Goal: Find specific page/section: Find specific page/section

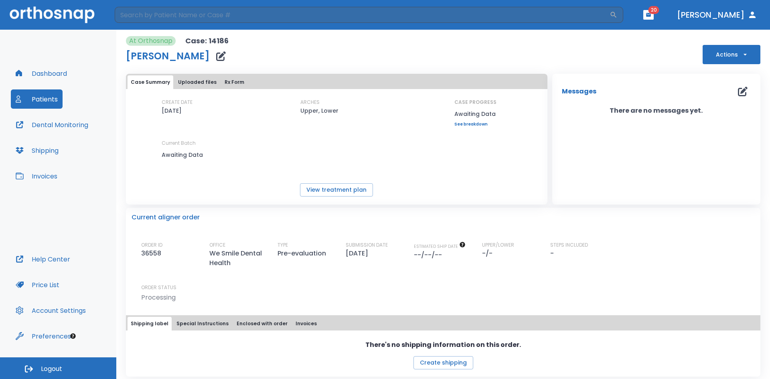
scroll to position [4, 0]
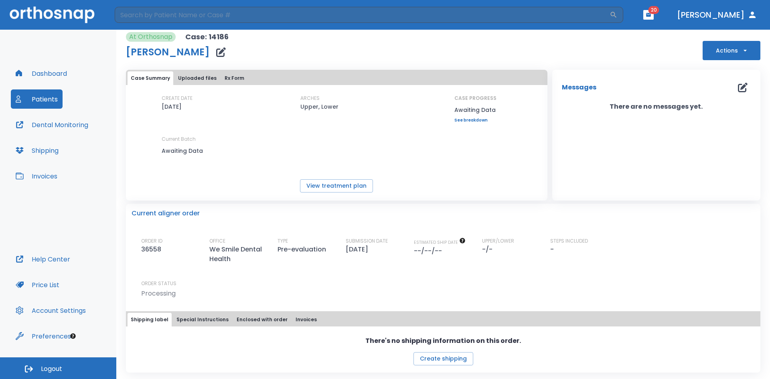
click at [283, 143] on div "CREATE DATE [DATE] ARCHES Upper, Lower CASE PROGRESS Awaiting Data Upper progre…" at bounding box center [336, 129] width 421 height 69
click at [659, 13] on span "20" at bounding box center [653, 10] width 11 height 8
click at [651, 16] on icon "button" at bounding box center [648, 15] width 5 height 4
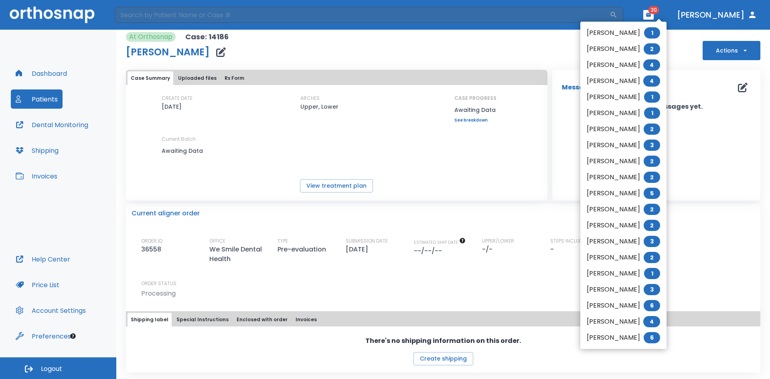
click at [516, 50] on div at bounding box center [385, 189] width 770 height 379
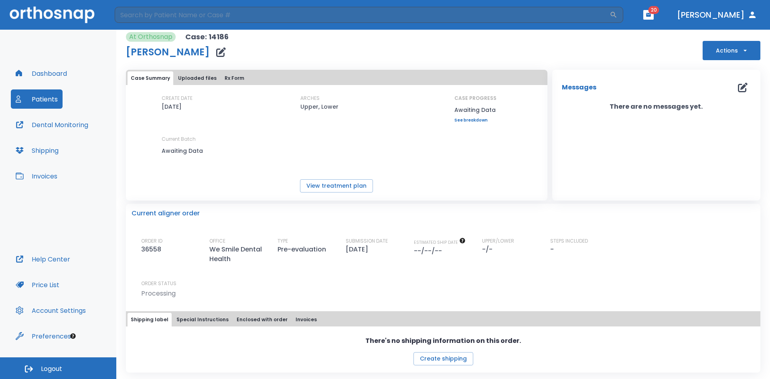
click at [193, 76] on button "Uploaded files" at bounding box center [197, 78] width 45 height 14
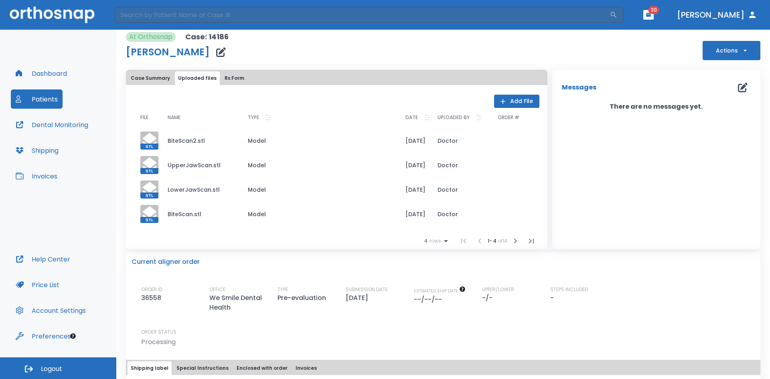
click at [38, 101] on button "Patients" at bounding box center [37, 98] width 52 height 19
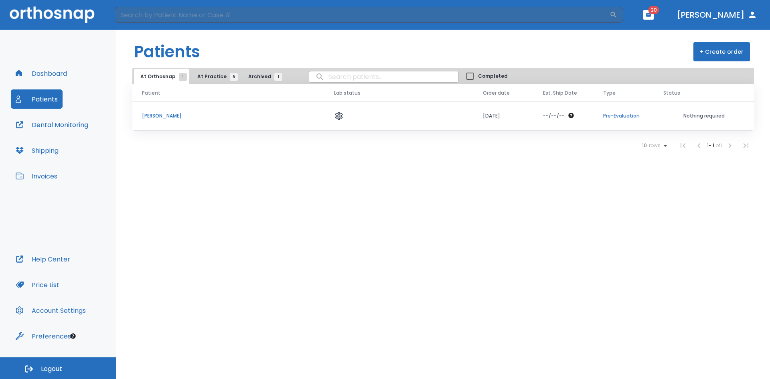
click at [276, 204] on div "Patients + Create order At Orthosnap 1 At Practice 5 Archived 1 Completed Patie…" at bounding box center [442, 204] width 653 height 349
click at [199, 72] on button "At Practice 5" at bounding box center [215, 76] width 49 height 15
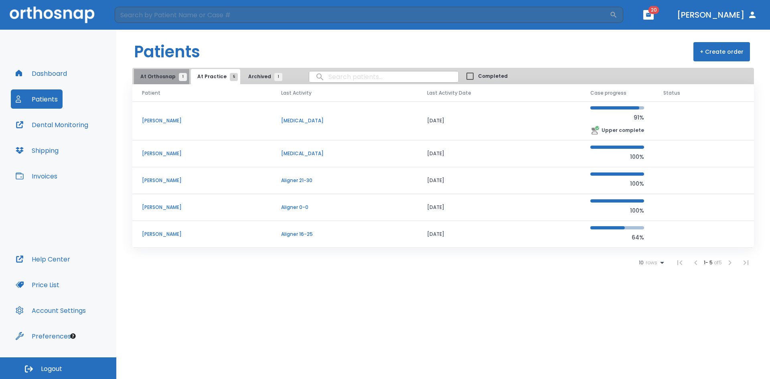
click at [162, 73] on button "At Orthosnap 1" at bounding box center [161, 76] width 55 height 15
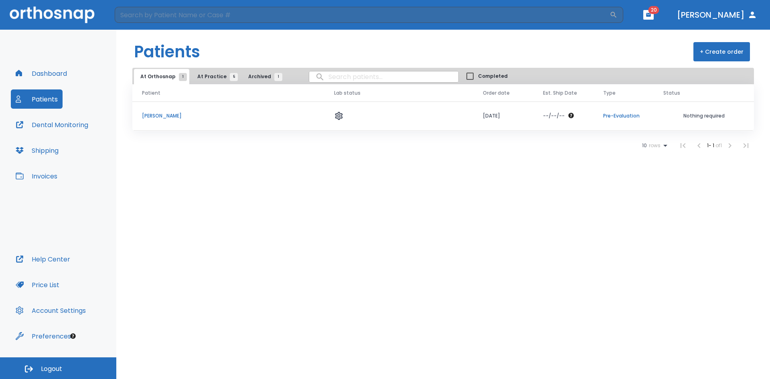
click at [274, 77] on span "1" at bounding box center [278, 77] width 8 height 8
click at [32, 96] on button "Patients" at bounding box center [37, 98] width 52 height 19
click at [194, 163] on div "Patients + Create order At Orthosnap 1 At Practice 5 Archived 1 Completed Patie…" at bounding box center [442, 204] width 653 height 349
click at [252, 46] on header "Patients + Create order" at bounding box center [442, 49] width 653 height 38
